Goal: Contribute content: Contribute content

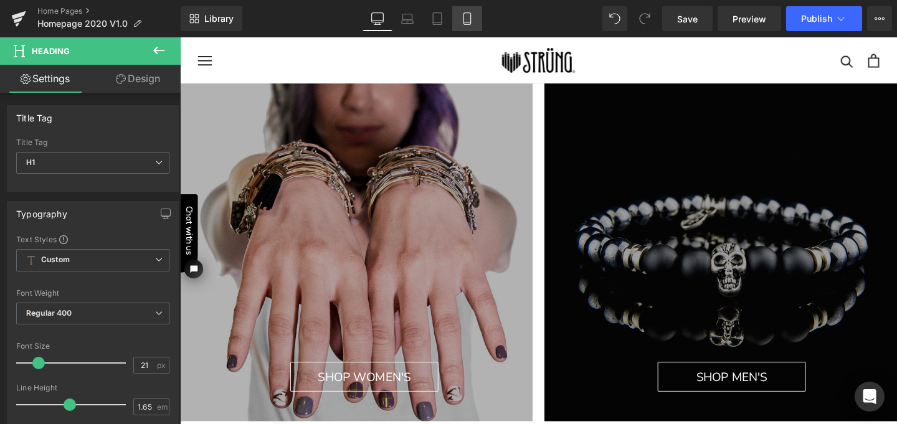
click at [468, 24] on icon at bounding box center [467, 18] width 12 height 12
type input "100"
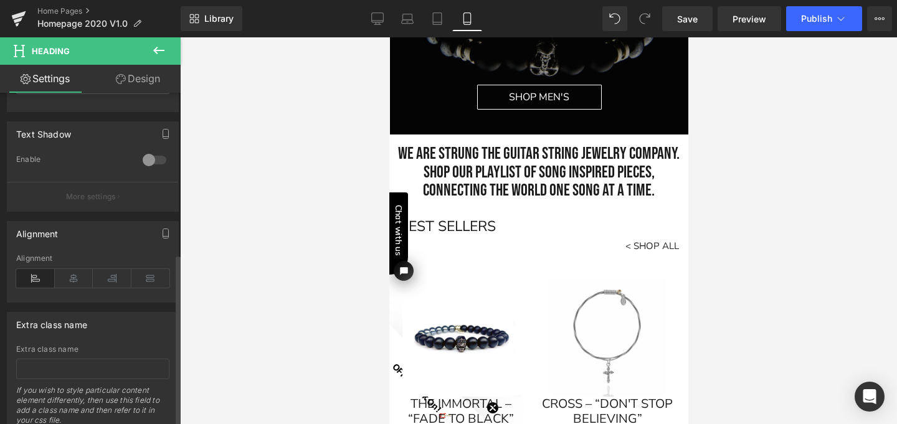
scroll to position [552, 0]
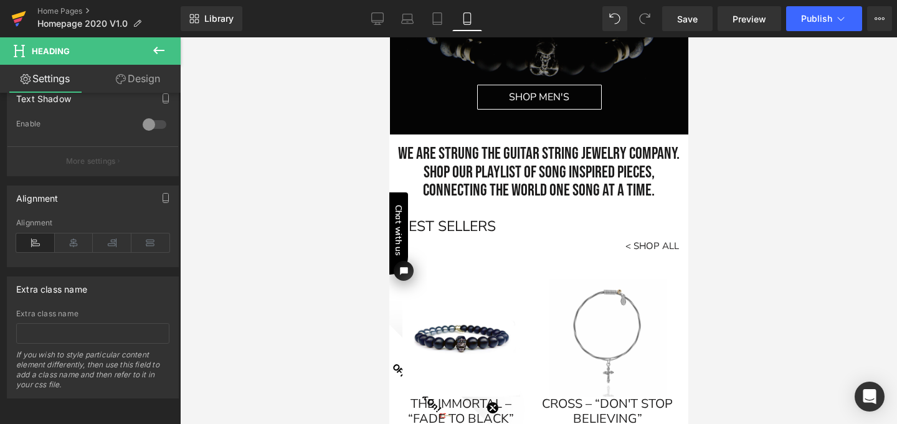
click at [17, 21] on icon at bounding box center [18, 20] width 9 height 6
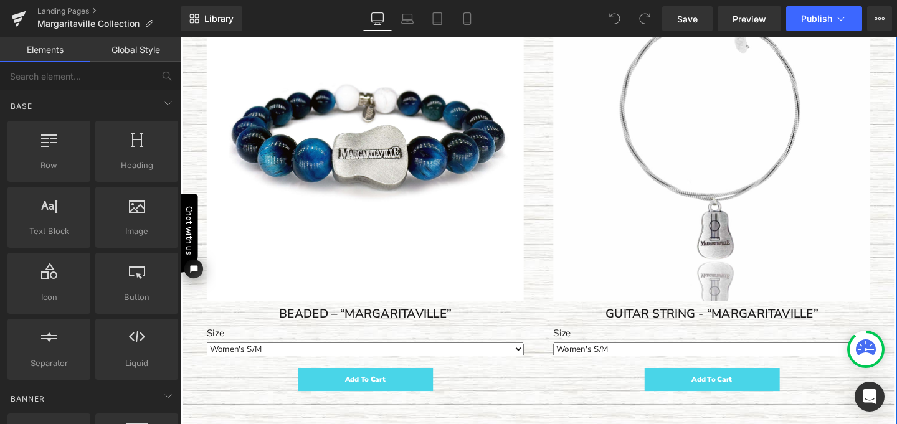
scroll to position [473, 0]
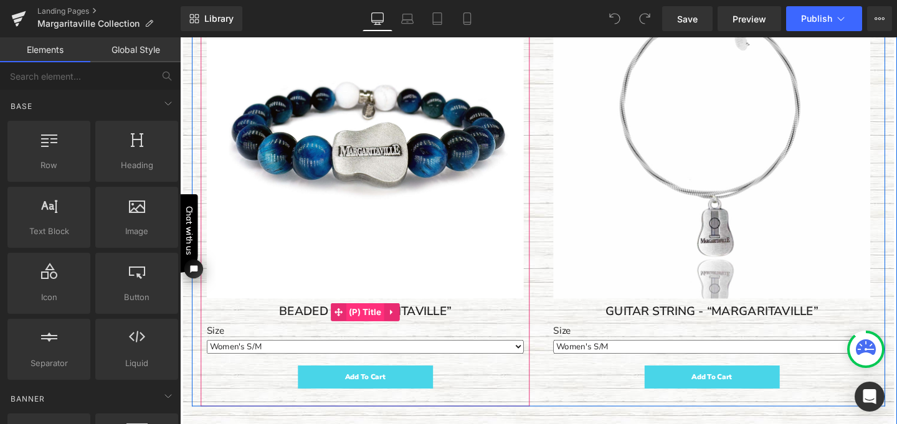
click at [369, 321] on span "(P) Title" at bounding box center [374, 326] width 40 height 19
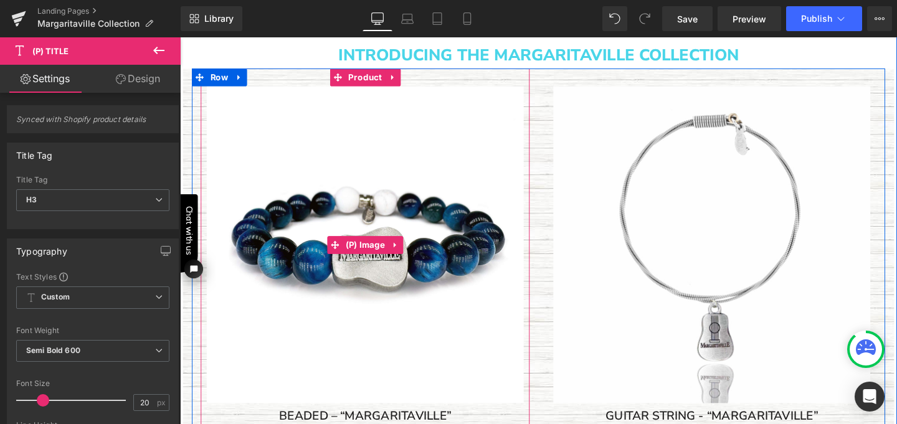
scroll to position [356, 0]
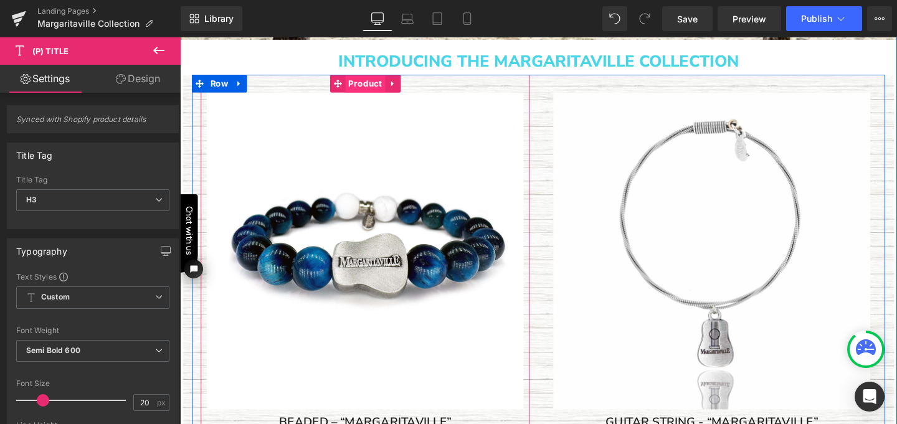
click at [365, 89] on span "Product" at bounding box center [375, 86] width 42 height 19
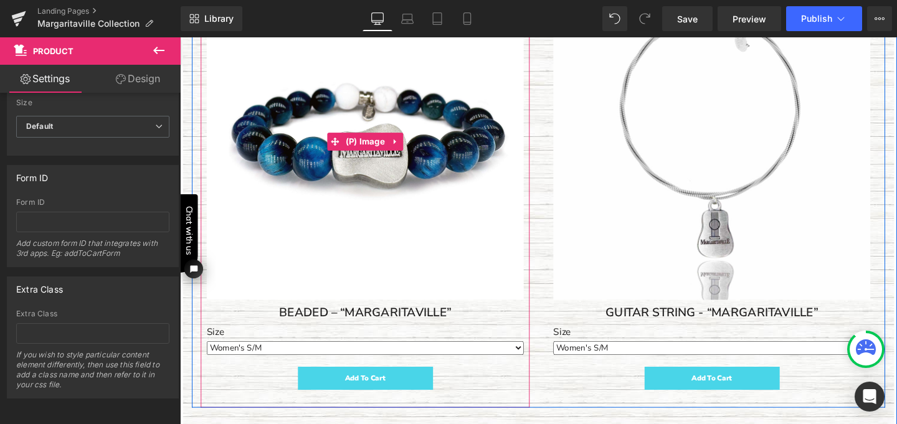
scroll to position [477, 0]
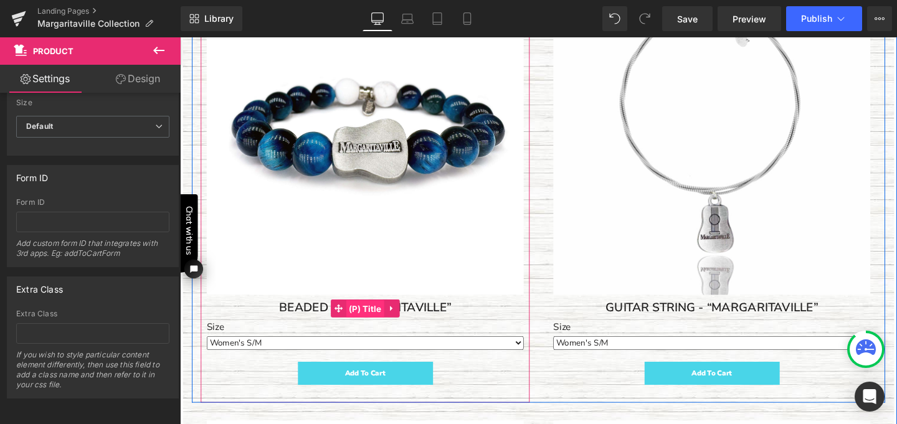
click at [369, 316] on span "(P) Title" at bounding box center [374, 323] width 40 height 19
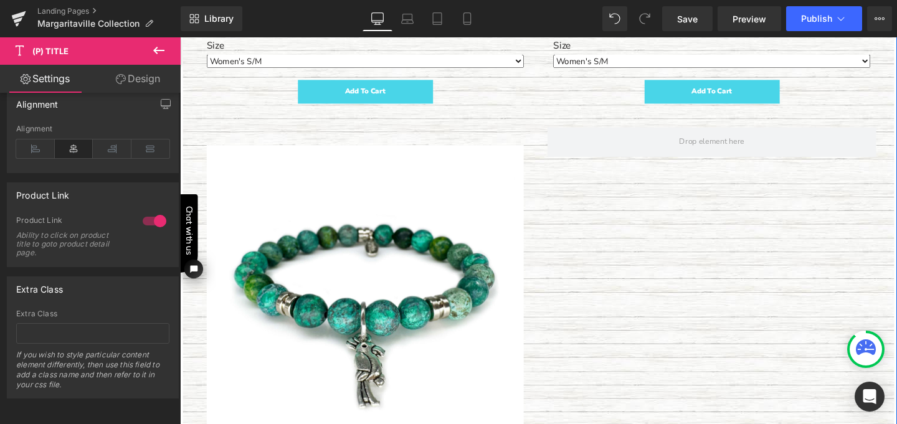
scroll to position [4039, 0]
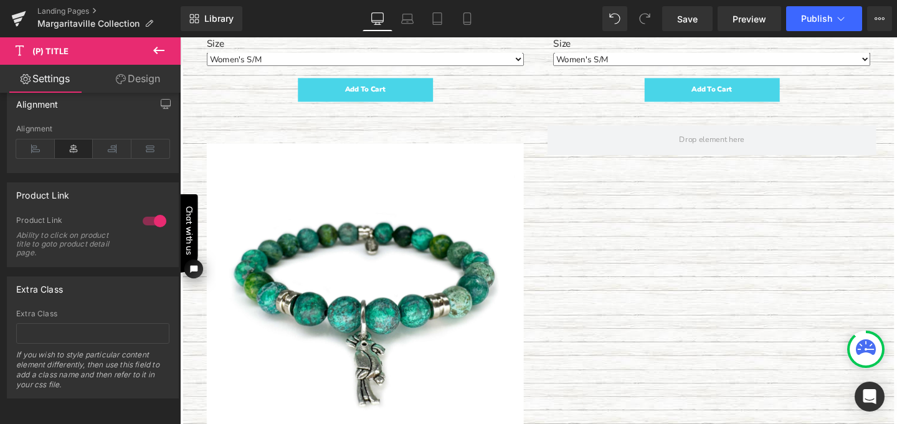
click at [161, 53] on icon at bounding box center [158, 50] width 15 height 15
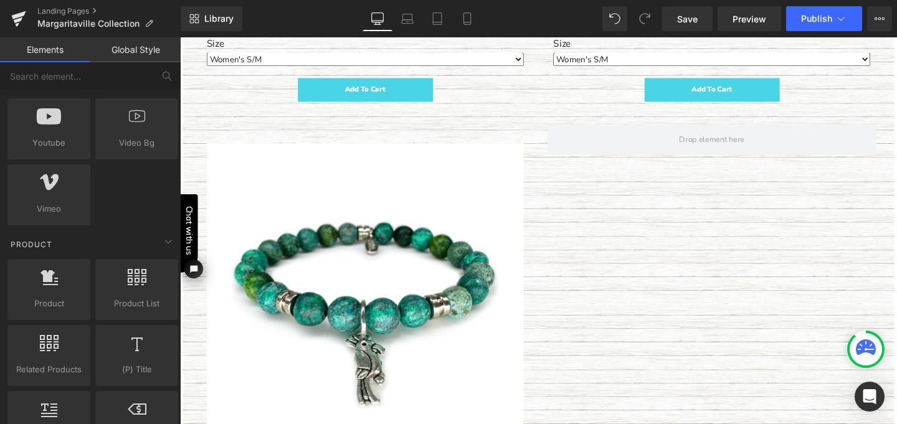
scroll to position [857, 0]
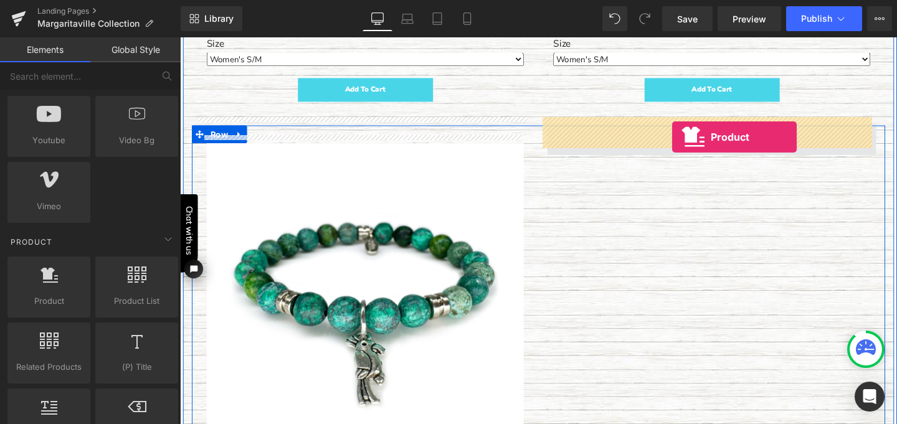
drag, startPoint x: 227, startPoint y: 318, endPoint x: 697, endPoint y: 142, distance: 501.4
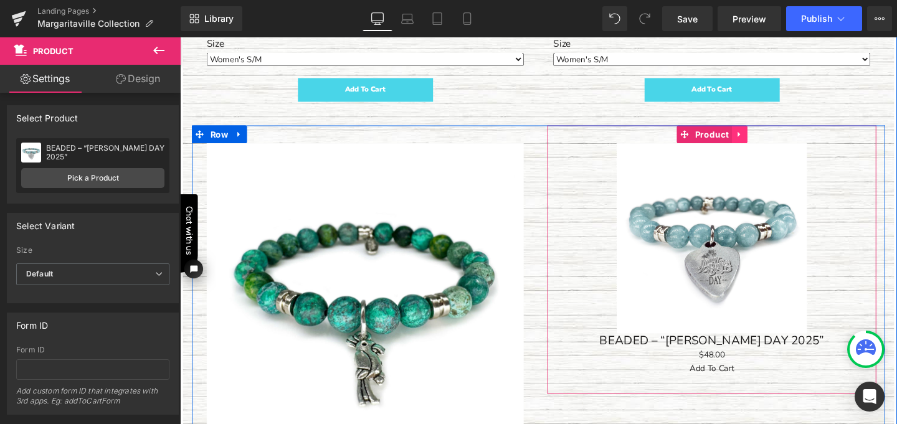
click at [766, 135] on icon at bounding box center [768, 139] width 9 height 9
click at [772, 135] on icon at bounding box center [776, 139] width 9 height 9
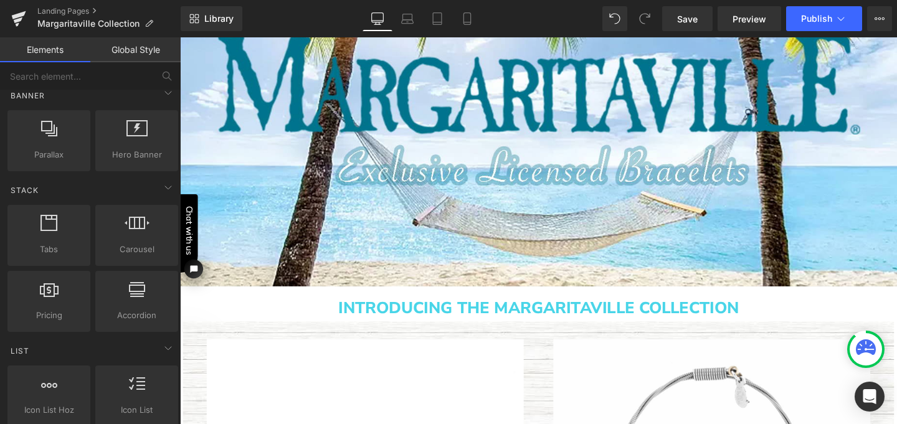
scroll to position [0, 0]
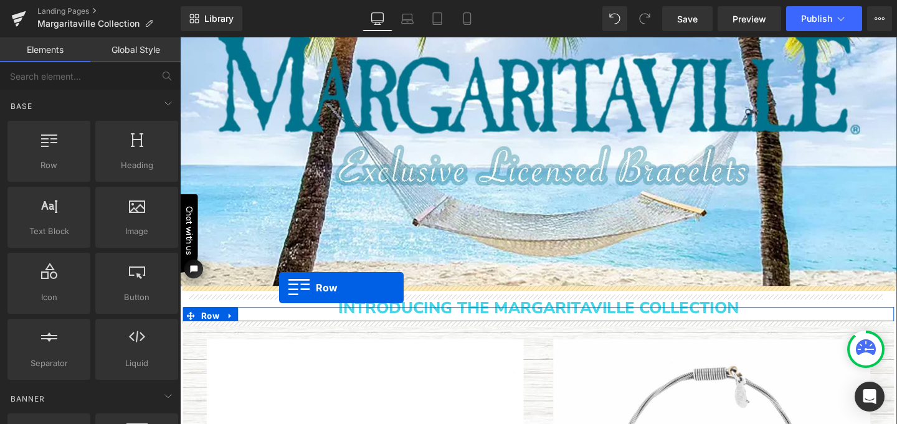
drag, startPoint x: 230, startPoint y: 186, endPoint x: 284, endPoint y: 301, distance: 126.5
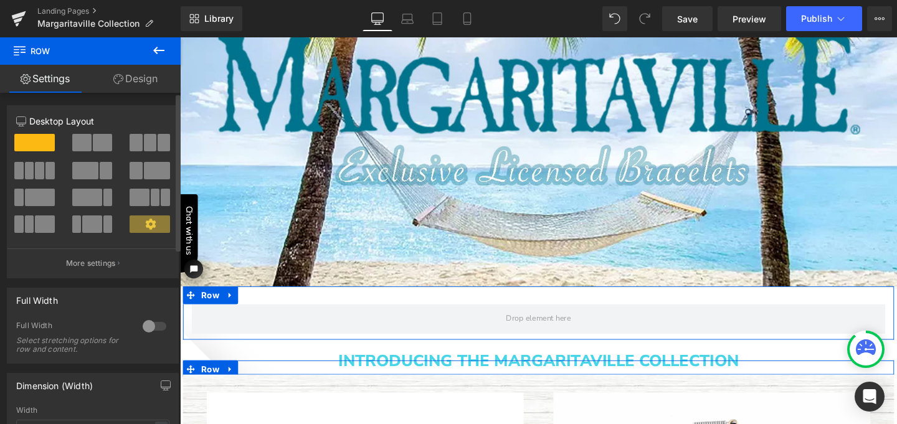
click at [88, 137] on span at bounding box center [81, 142] width 19 height 17
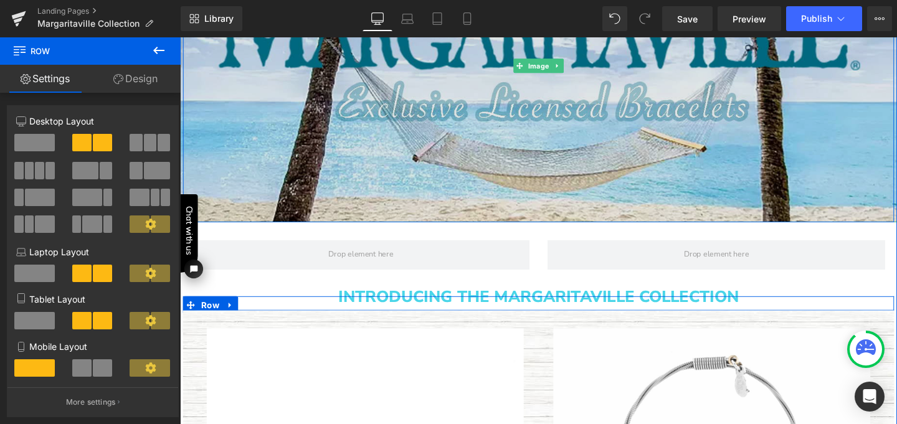
scroll to position [165, 0]
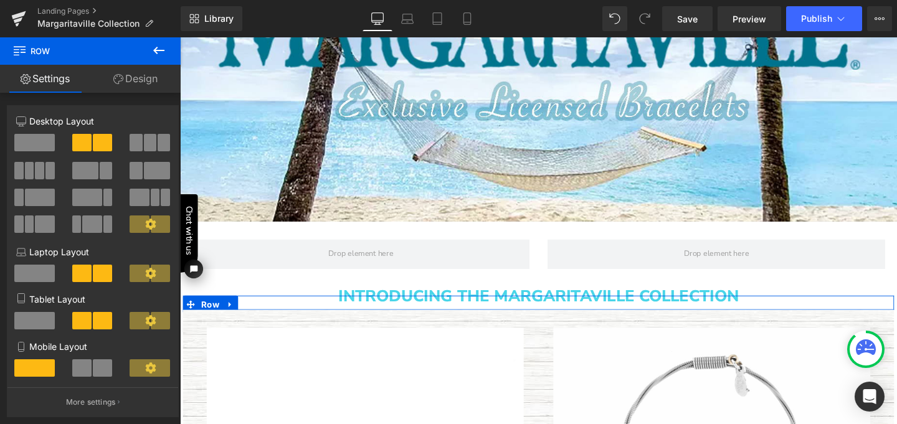
click at [159, 52] on icon at bounding box center [158, 50] width 15 height 15
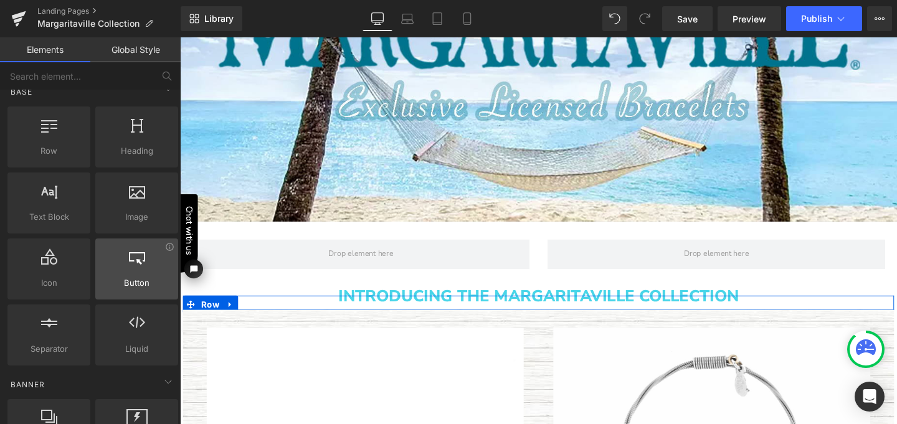
scroll to position [15, 0]
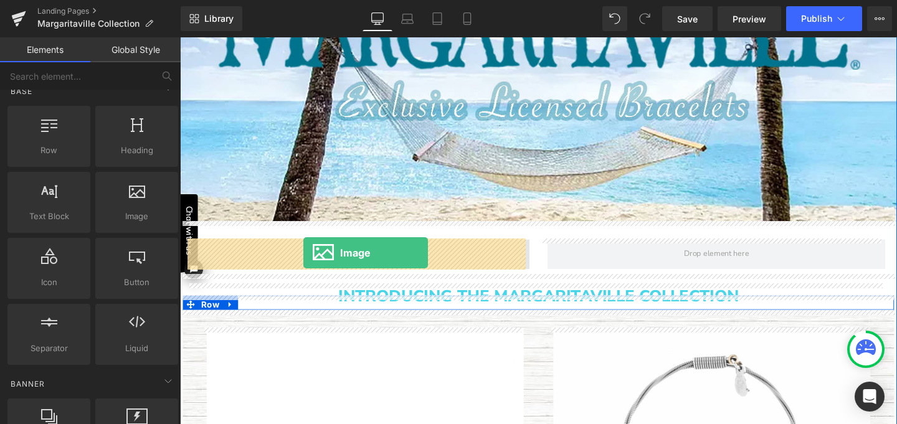
drag, startPoint x: 313, startPoint y: 242, endPoint x: 310, endPoint y: 264, distance: 22.1
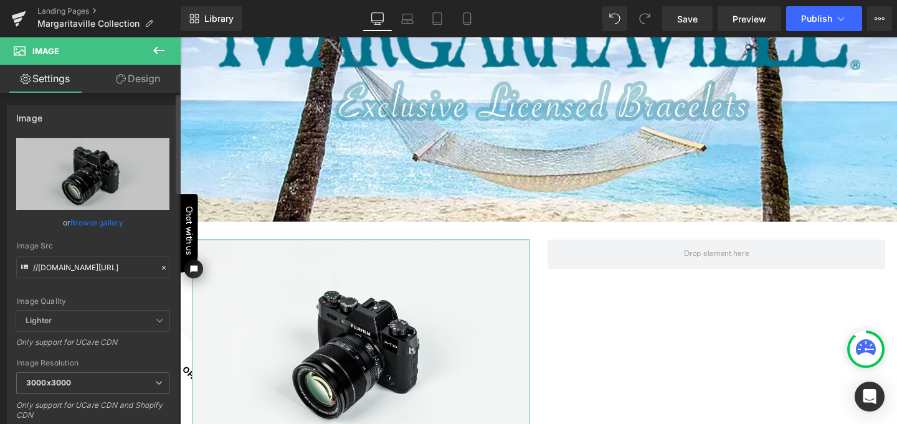
click at [102, 222] on link "Browse gallery" at bounding box center [96, 223] width 53 height 22
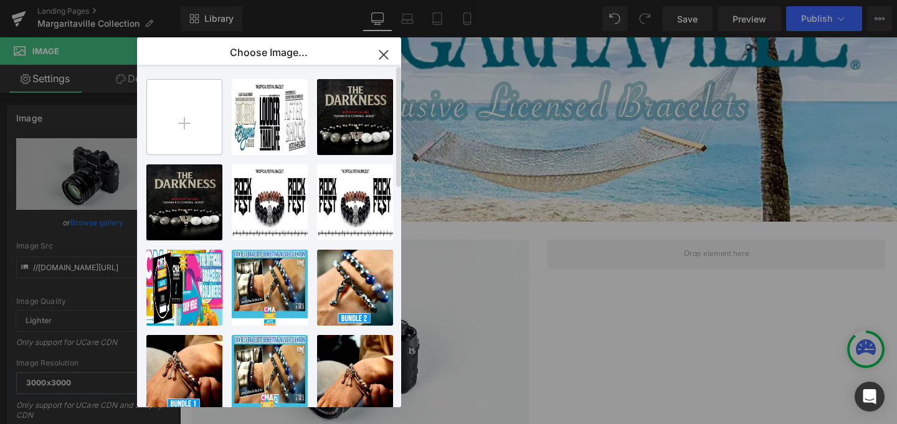
click at [178, 118] on input "file" at bounding box center [184, 117] width 75 height 75
type input "C:\fakepath\JB123 Fins Up Forever Jimmy Day_FLOAT.png"
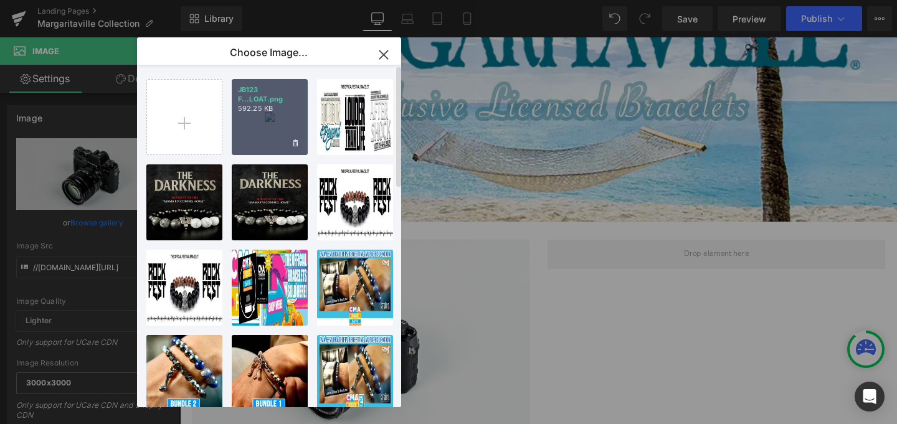
click at [267, 110] on p "592.25 KB" at bounding box center [270, 108] width 64 height 9
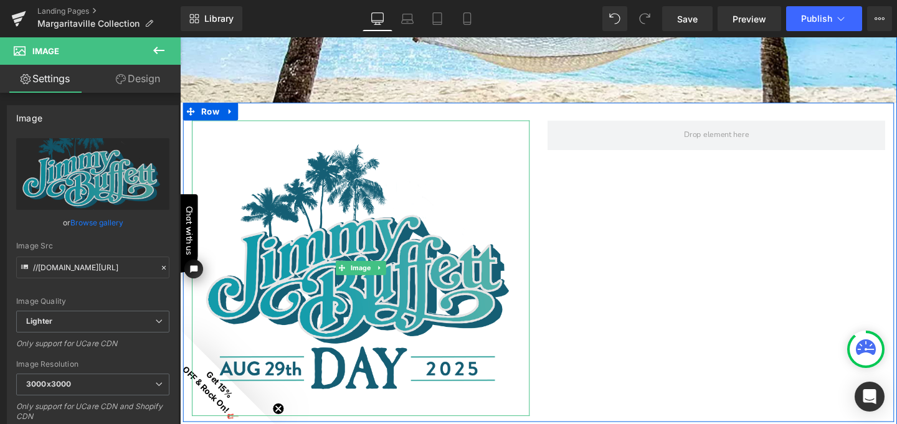
scroll to position [293, 0]
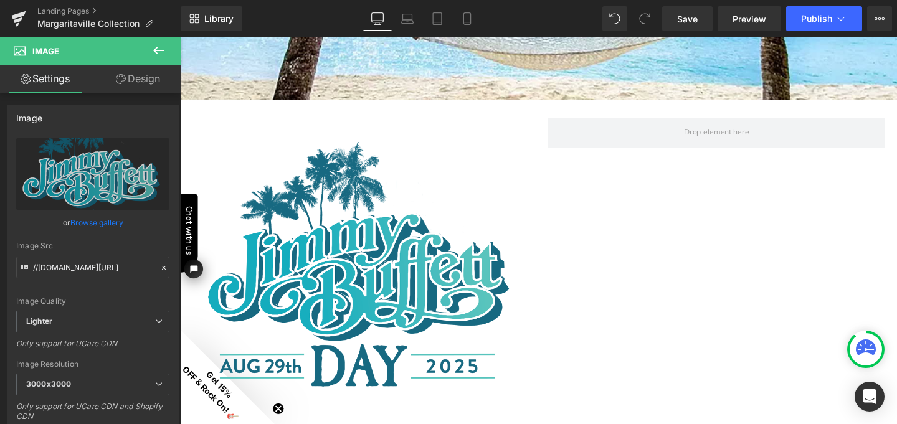
click at [161, 50] on icon at bounding box center [158, 50] width 11 height 7
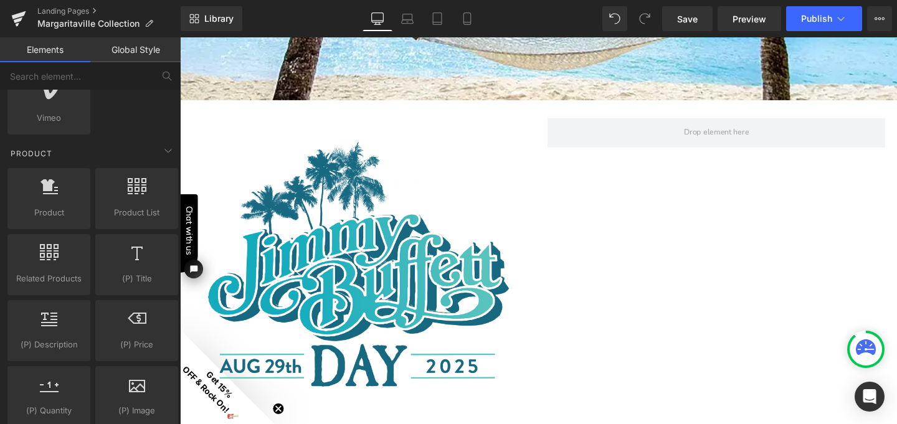
scroll to position [934, 0]
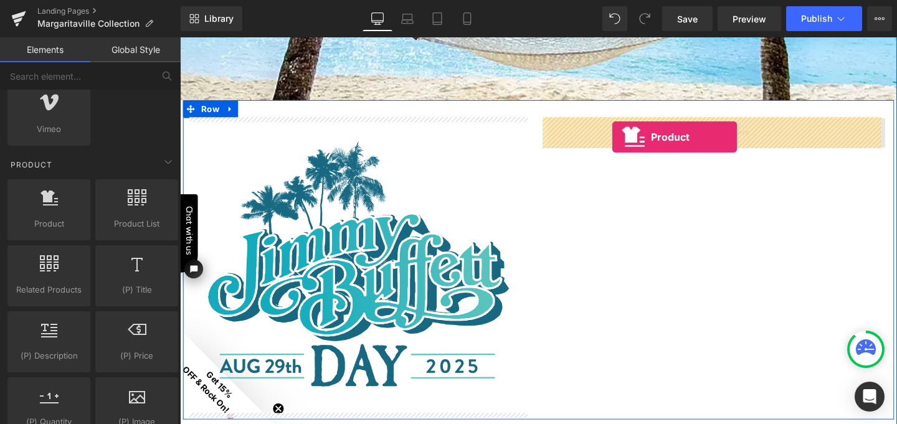
drag, startPoint x: 227, startPoint y: 235, endPoint x: 635, endPoint y: 142, distance: 417.8
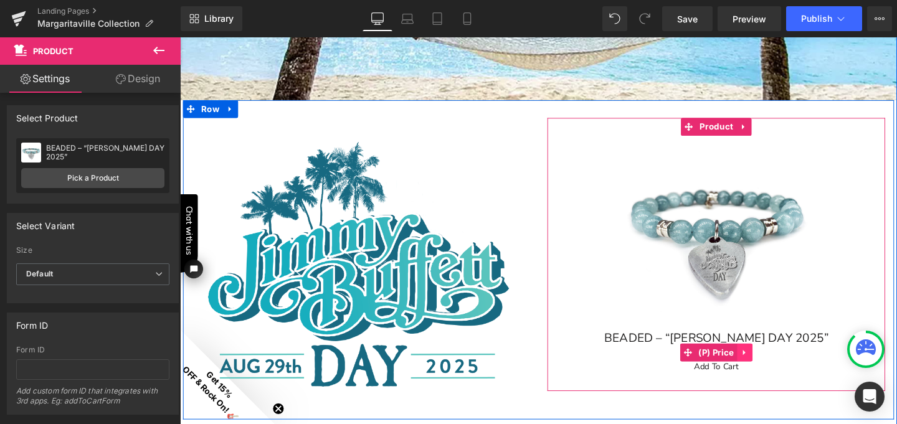
click at [772, 368] on icon at bounding box center [773, 369] width 2 height 6
click at [778, 369] on icon at bounding box center [781, 368] width 9 height 9
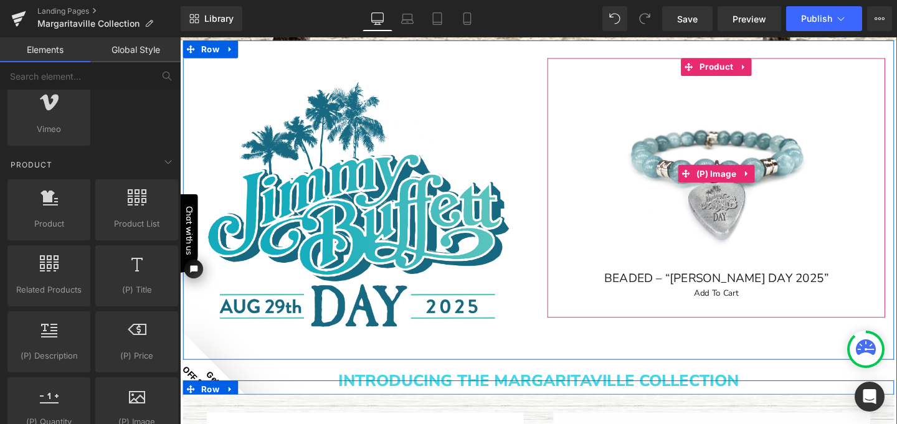
scroll to position [361, 0]
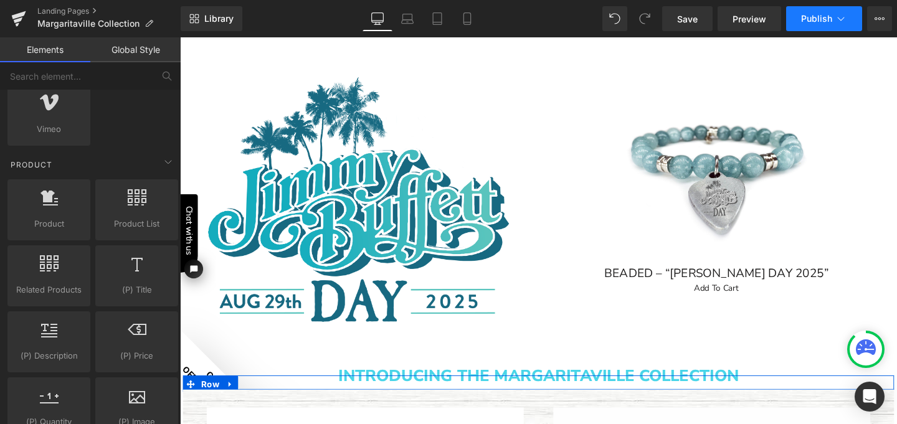
click at [813, 21] on span "Publish" at bounding box center [816, 19] width 31 height 10
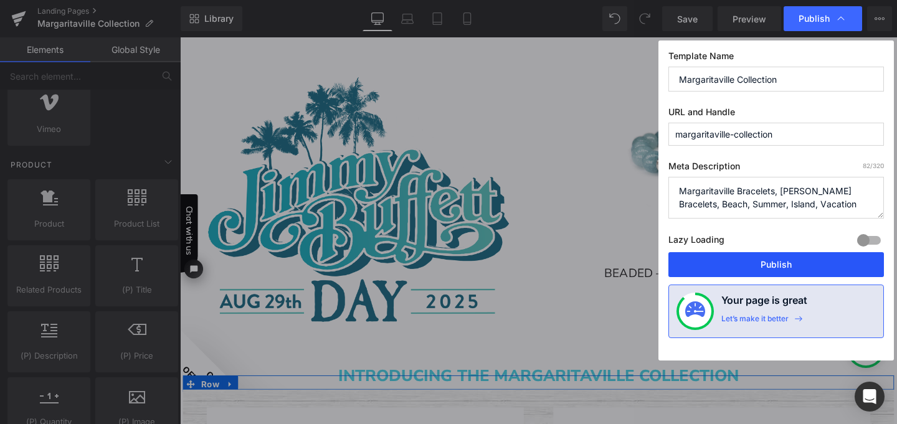
click at [756, 265] on button "Publish" at bounding box center [776, 264] width 216 height 25
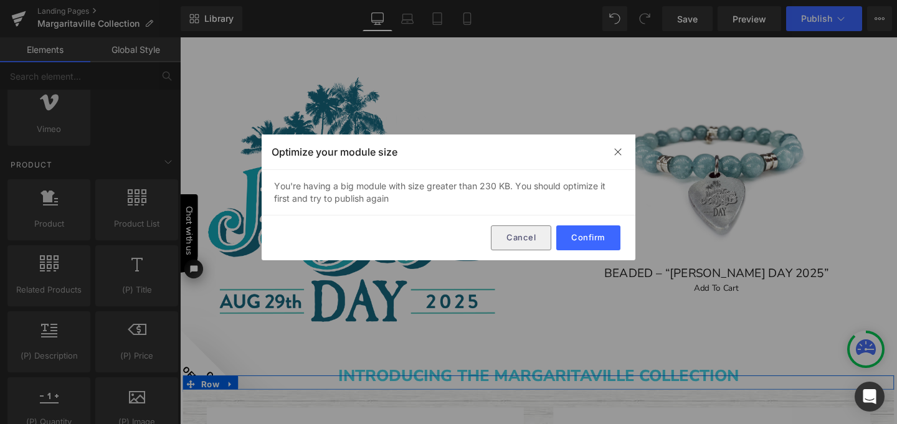
click at [546, 236] on button "Cancel" at bounding box center [521, 237] width 60 height 25
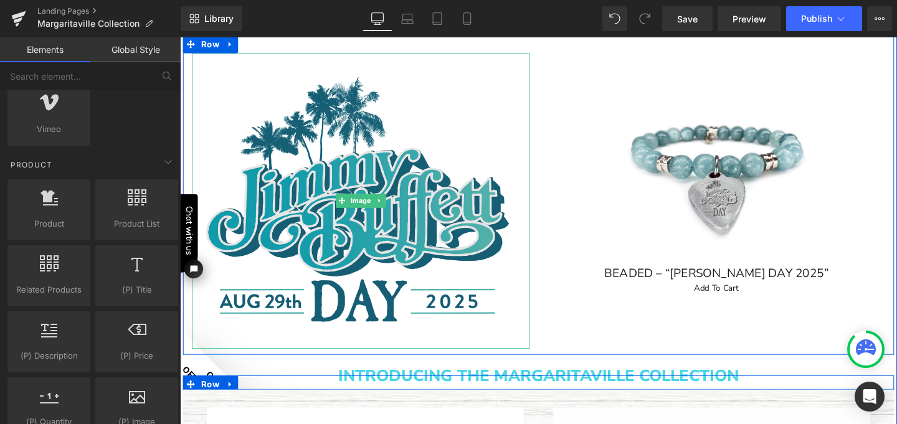
click at [292, 135] on img at bounding box center [369, 209] width 355 height 311
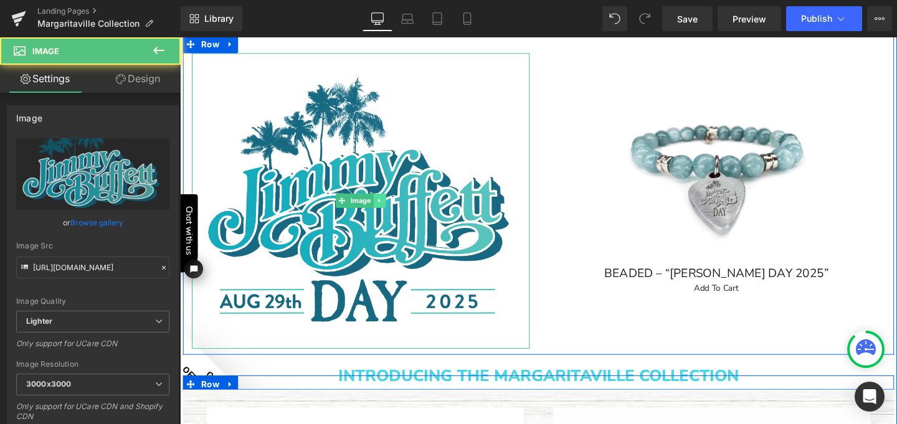
click at [388, 209] on icon at bounding box center [389, 209] width 2 height 4
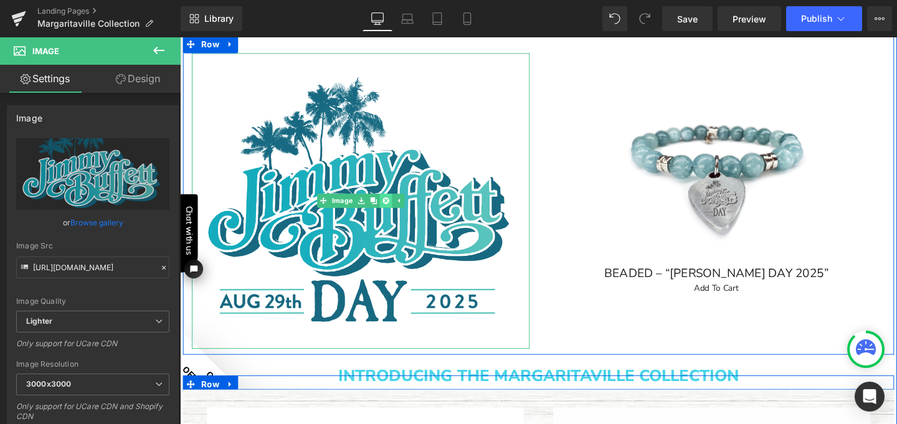
click at [393, 210] on icon at bounding box center [396, 209] width 7 height 7
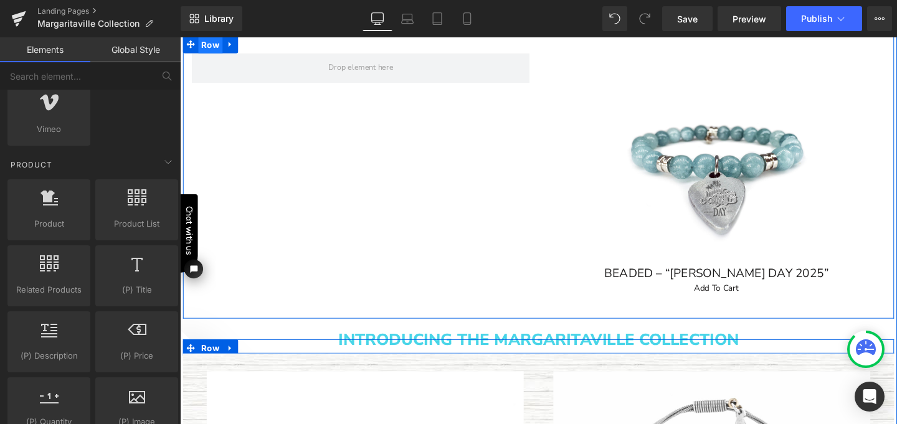
click at [206, 49] on span "Row" at bounding box center [212, 45] width 26 height 19
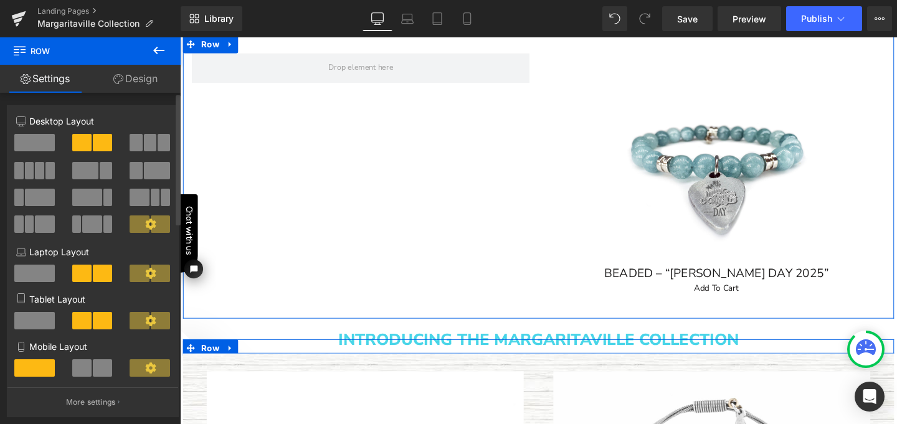
click at [38, 145] on span at bounding box center [34, 142] width 40 height 17
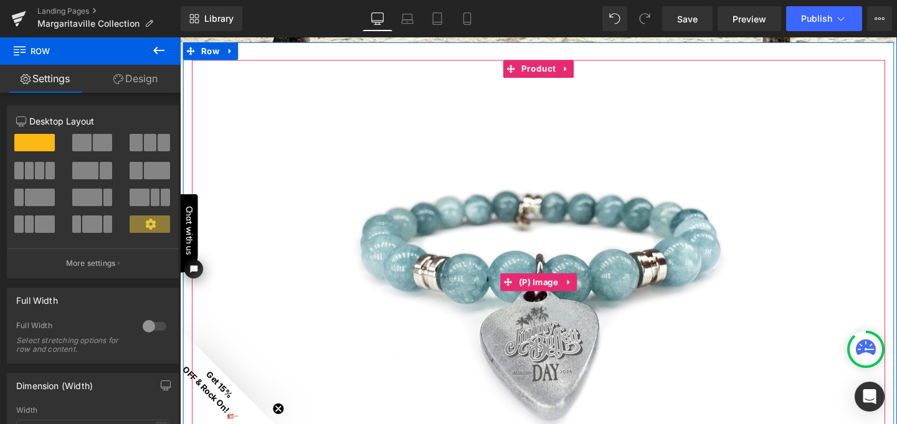
scroll to position [334, 0]
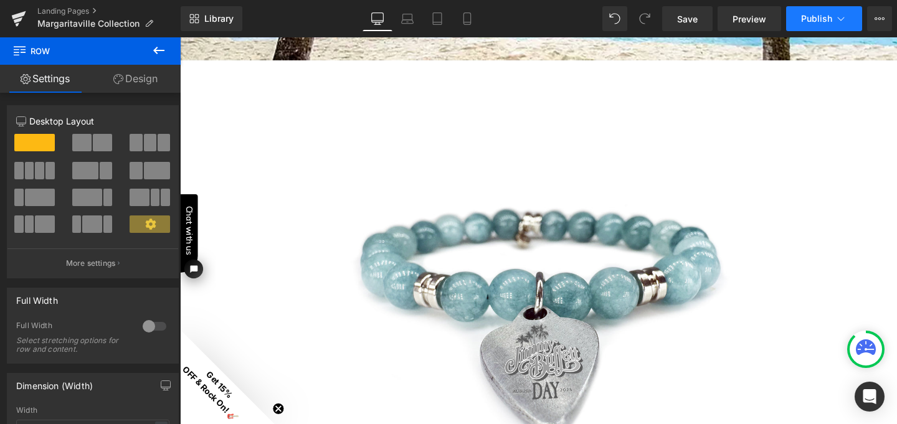
click at [823, 14] on span "Publish" at bounding box center [816, 19] width 31 height 10
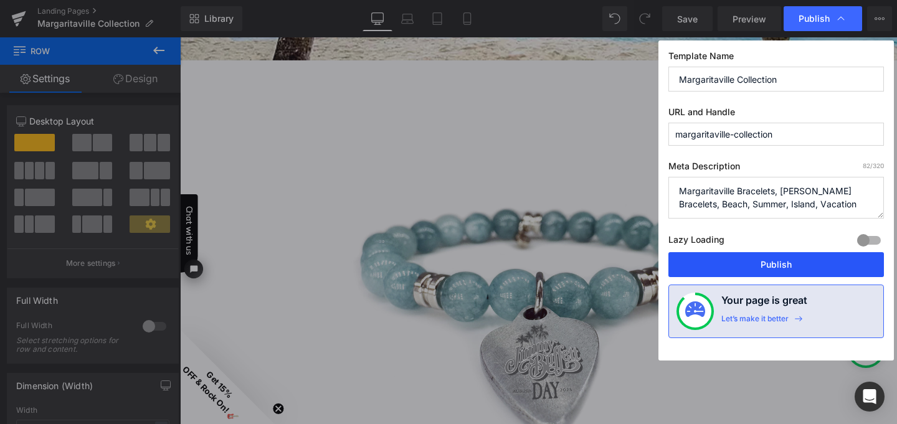
drag, startPoint x: 794, startPoint y: 258, endPoint x: 555, endPoint y: 179, distance: 252.1
click at [794, 258] on button "Publish" at bounding box center [776, 264] width 216 height 25
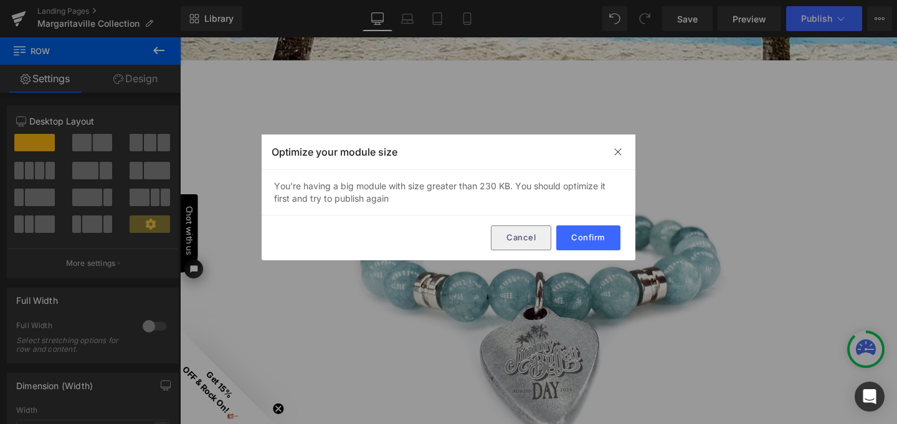
click at [521, 237] on button "Cancel" at bounding box center [521, 237] width 60 height 25
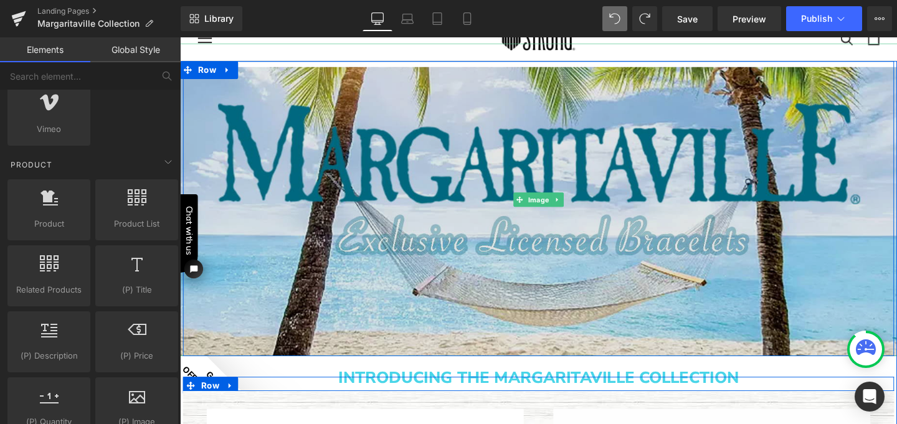
scroll to position [22, 0]
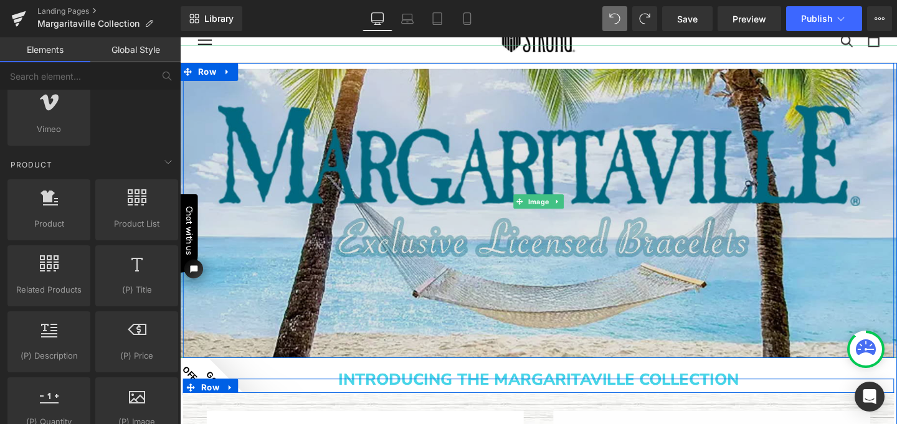
click at [549, 163] on img at bounding box center [557, 209] width 766 height 329
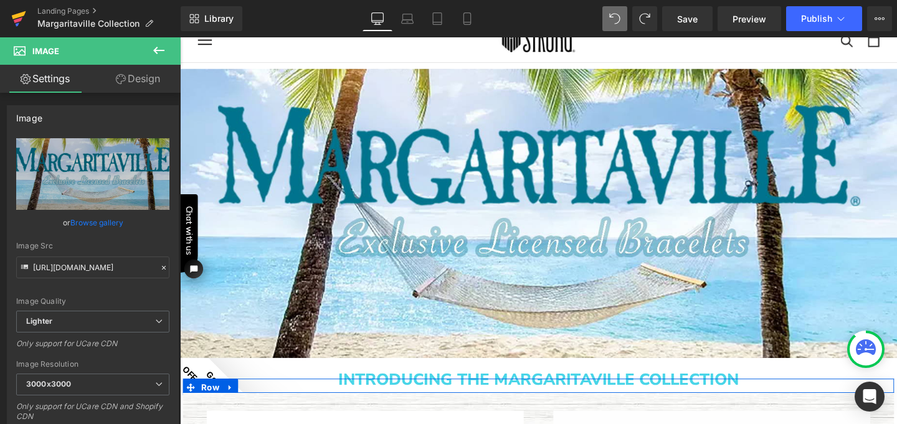
click at [19, 11] on icon at bounding box center [18, 18] width 15 height 31
